Goal: Communication & Community: Answer question/provide support

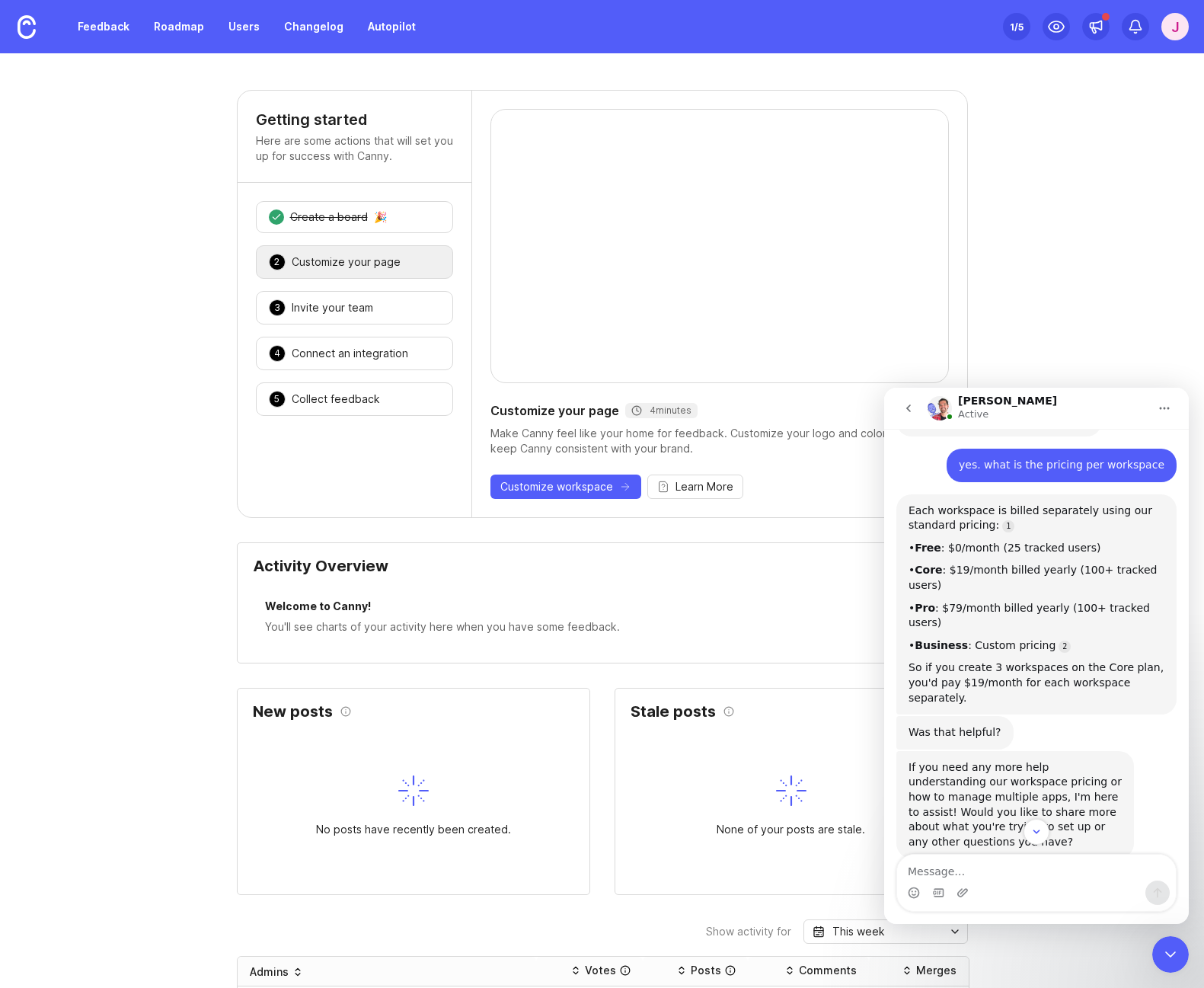
scroll to position [2, 0]
click at [913, 410] on icon "go back" at bounding box center [908, 408] width 12 height 12
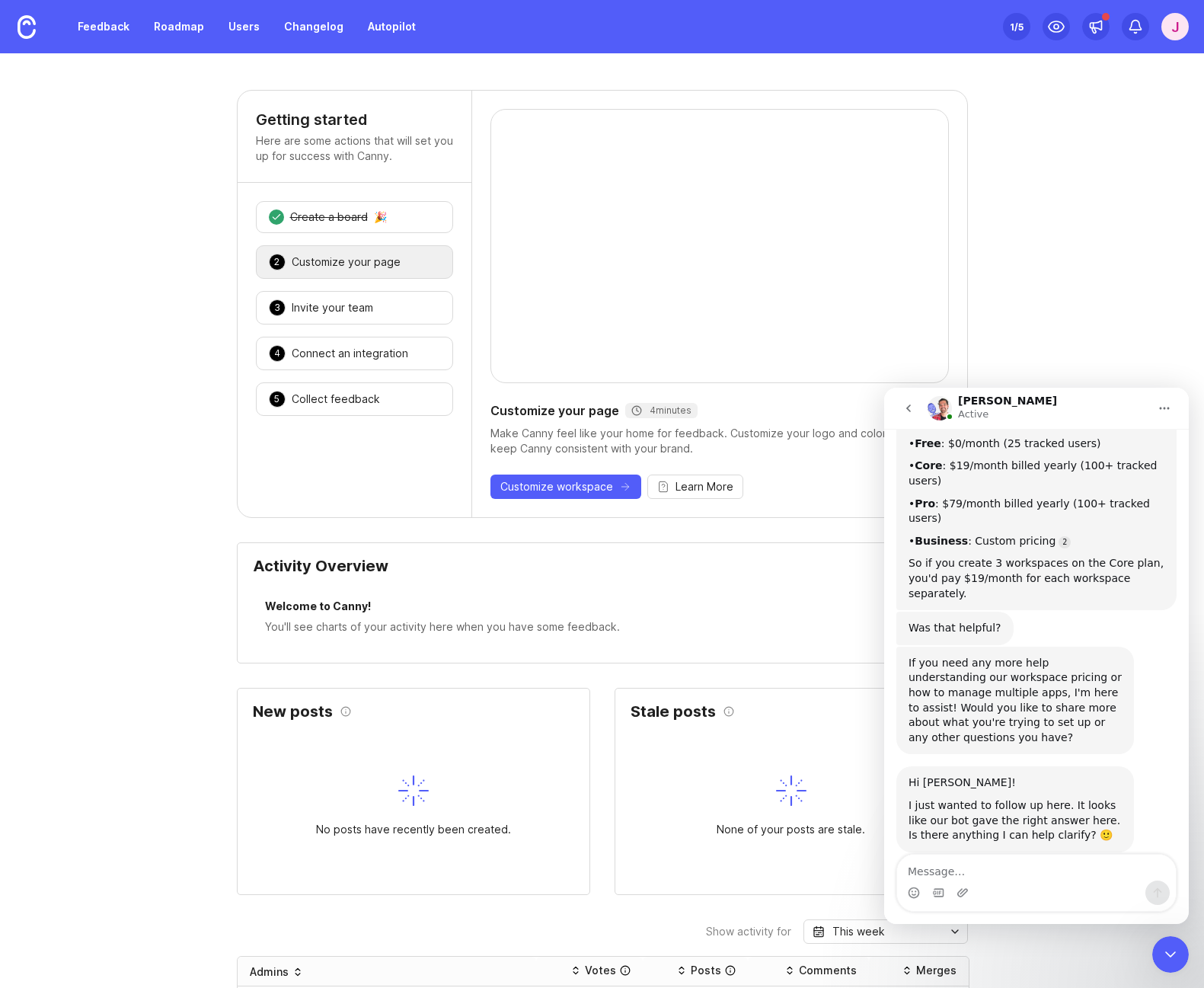
scroll to position [607, 0]
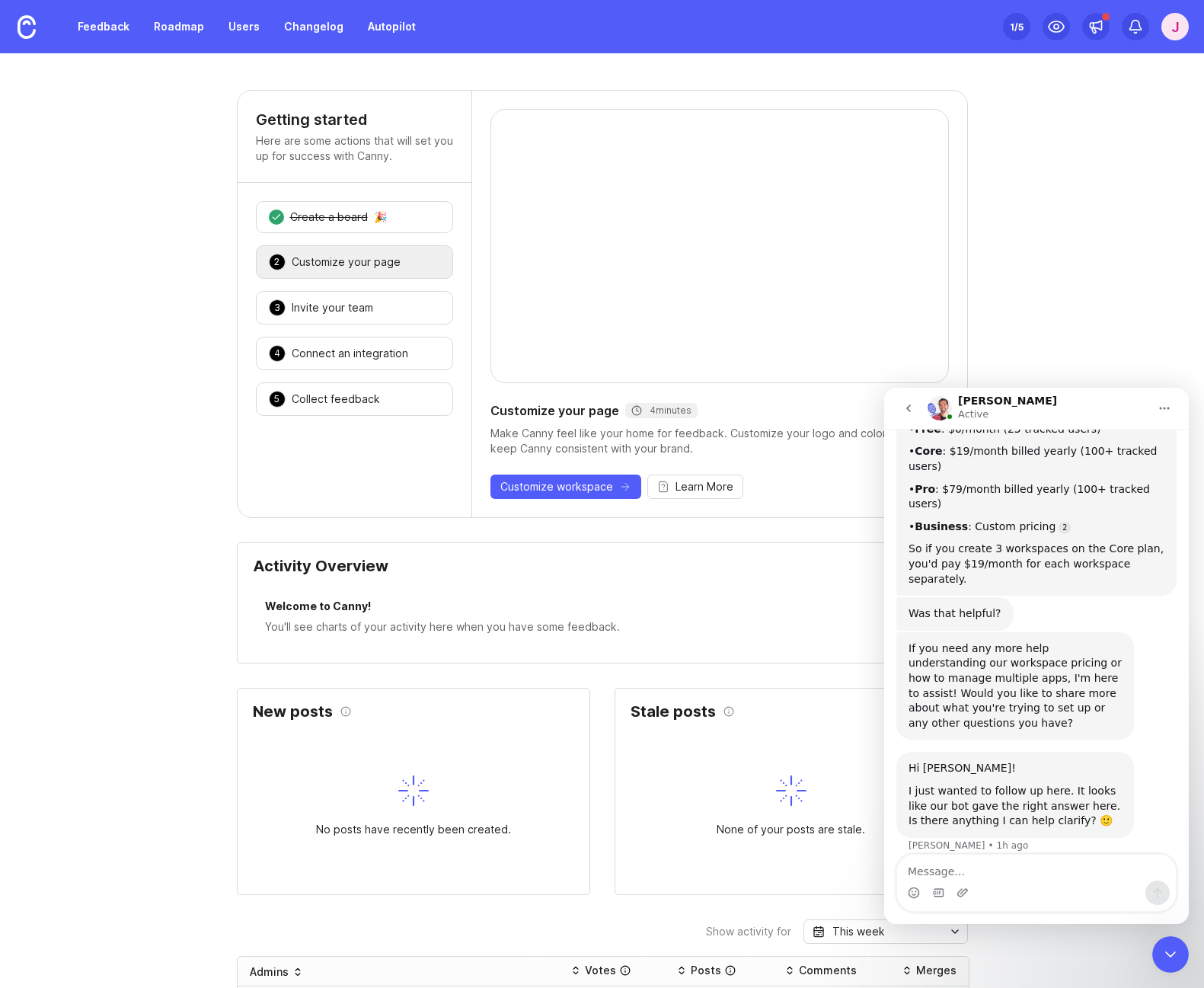
click at [1007, 868] on textarea "Message…" at bounding box center [1036, 868] width 278 height 26
type textarea "seems clear. [GEOGRAPHIC_DATA]"
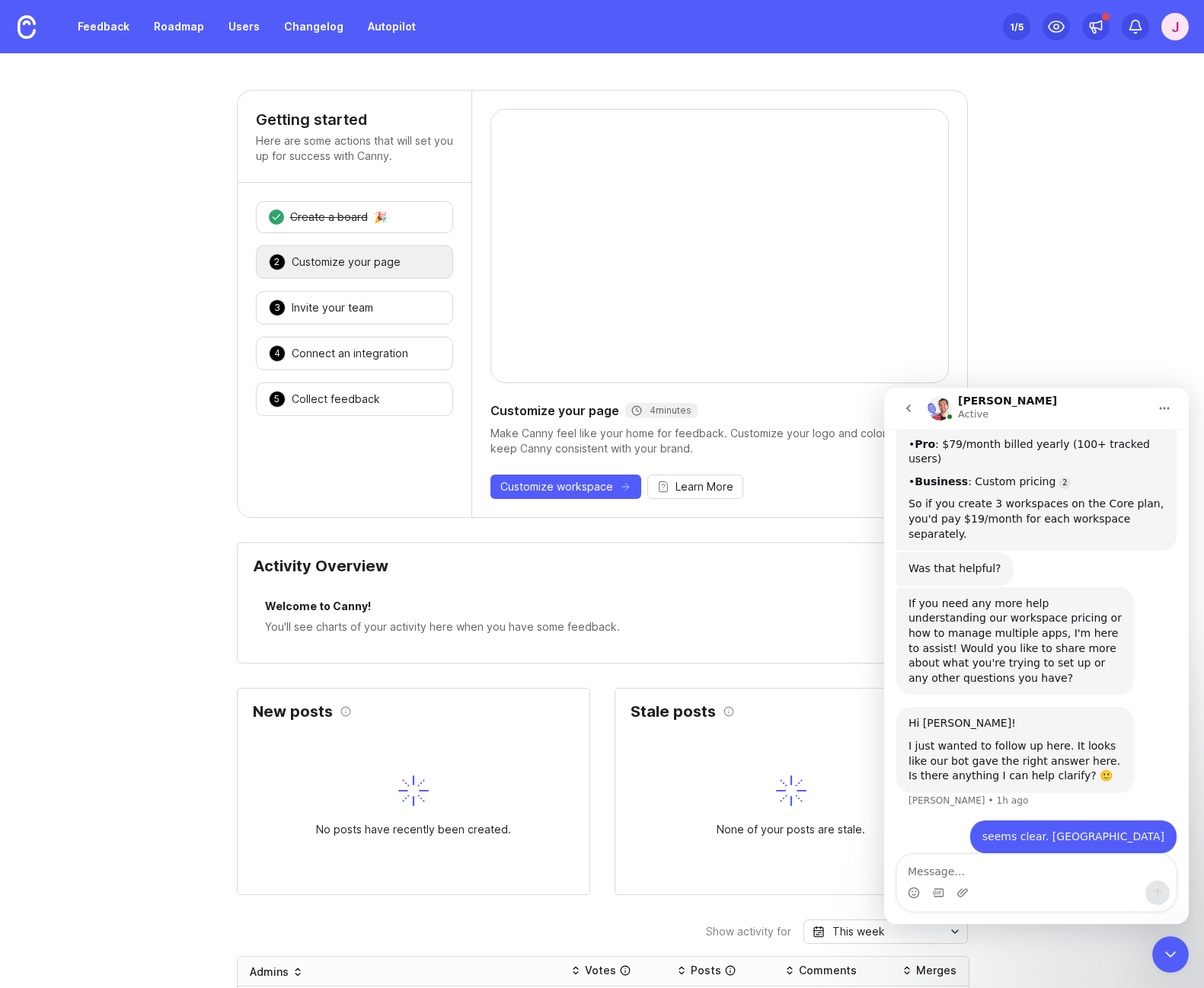
click at [1161, 407] on icon "Home" at bounding box center [1165, 408] width 10 height 2
click at [1167, 939] on div "Close Intercom Messenger" at bounding box center [1170, 953] width 36 height 36
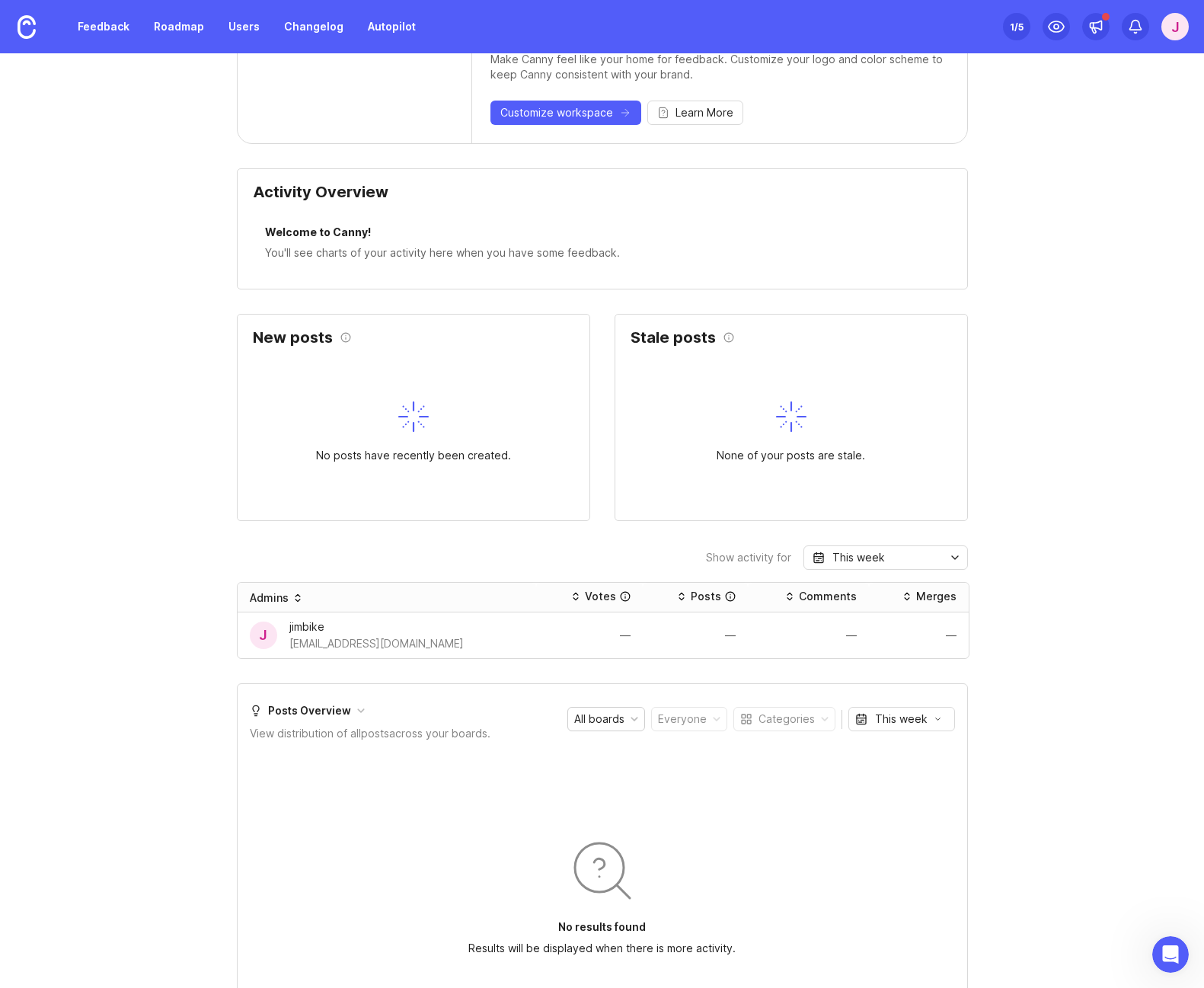
scroll to position [0, 0]
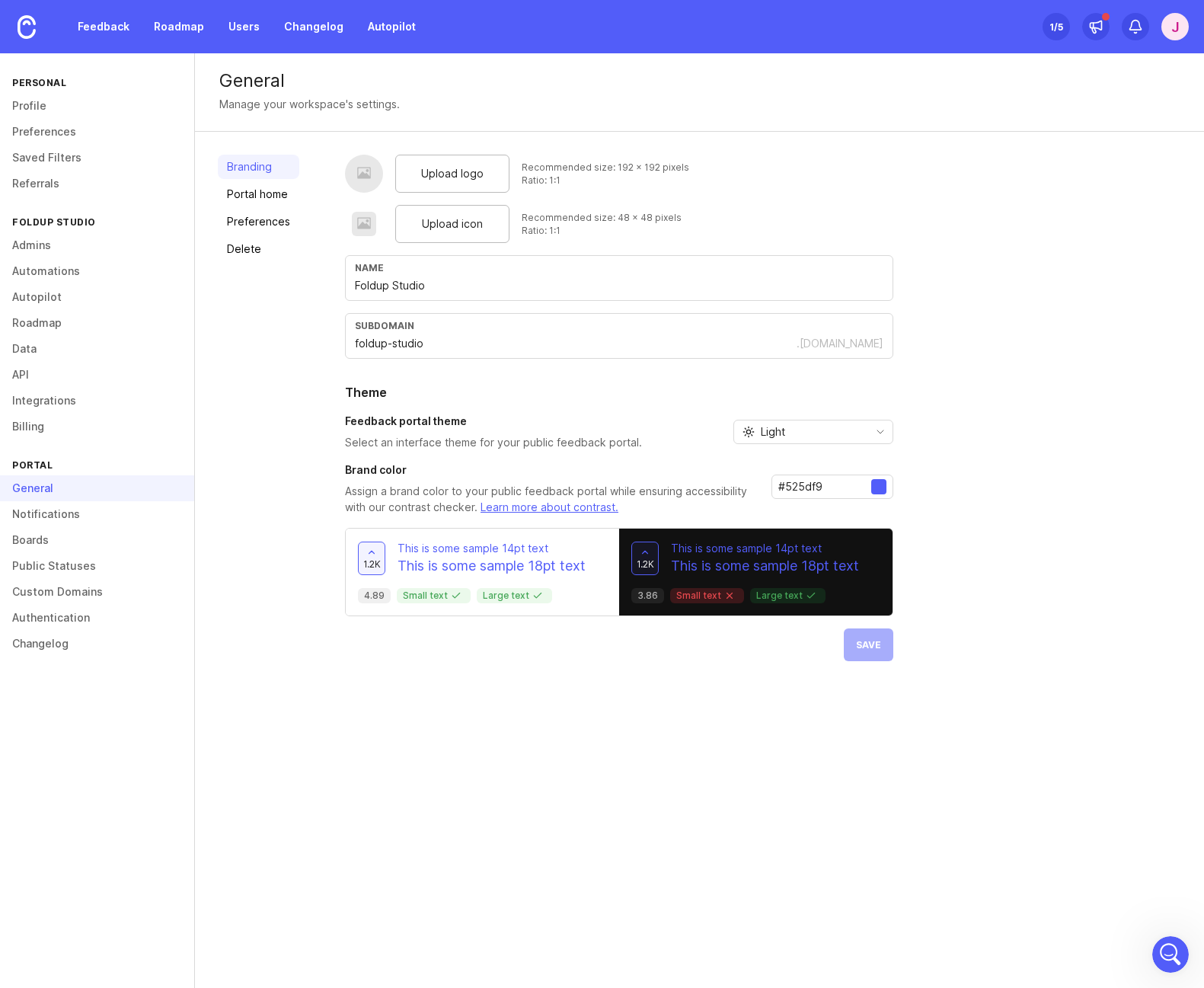
click at [460, 347] on input "foldup-studio" at bounding box center [575, 344] width 442 height 17
